Goal: Information Seeking & Learning: Learn about a topic

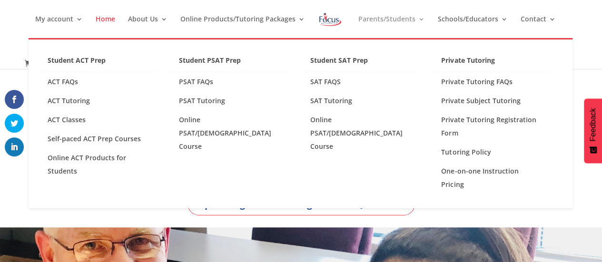
click at [398, 17] on link "Parents/Students" at bounding box center [391, 27] width 67 height 22
click at [393, 17] on link "Parents/Students" at bounding box center [391, 27] width 67 height 22
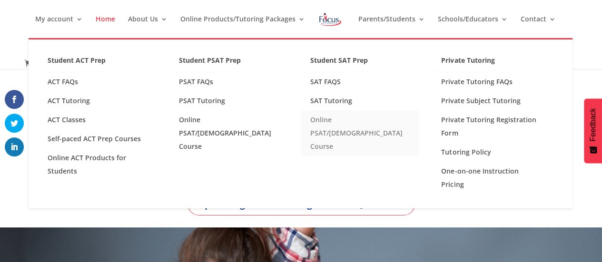
click at [331, 119] on link "Online PSAT/[DEMOGRAPHIC_DATA] Course" at bounding box center [360, 133] width 118 height 46
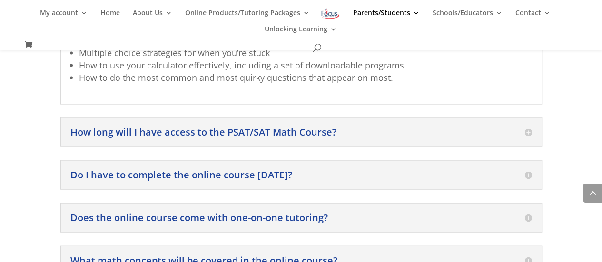
scroll to position [1014, 0]
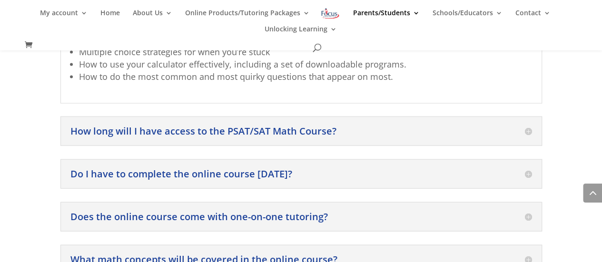
click at [348, 117] on div "How long will I have access to the PSAT/SAT Math Course? You will have one year…" at bounding box center [300, 131] width 481 height 29
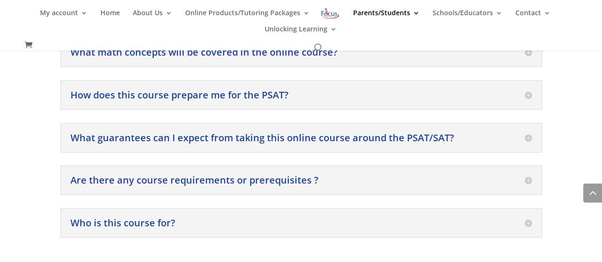
scroll to position [1223, 0]
